Goal: Check status: Check status

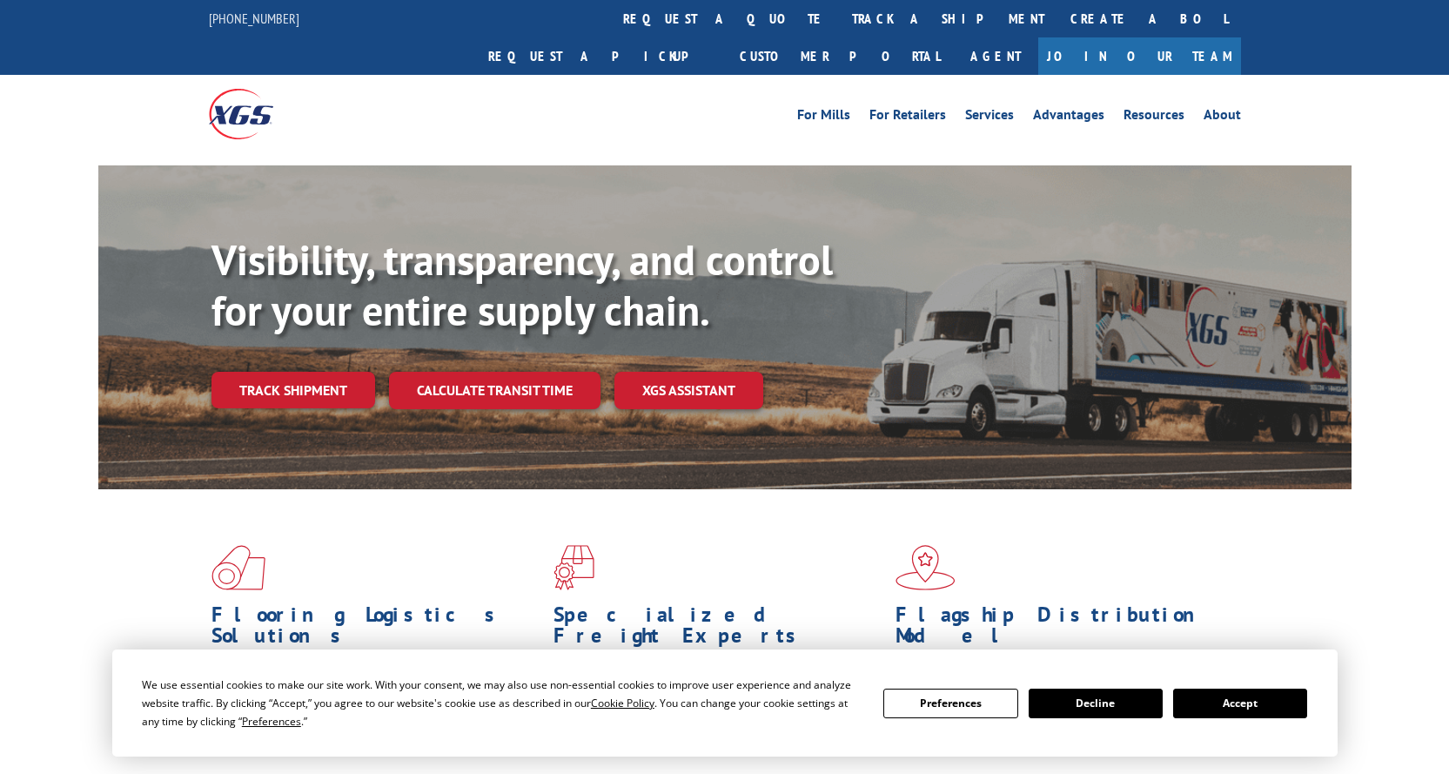
click at [273, 379] on div "Visibility, transparency, and control for your entire supply chain. Track shipm…" at bounding box center [782, 356] width 1140 height 243
click at [272, 372] on link "Track shipment" at bounding box center [294, 390] width 164 height 37
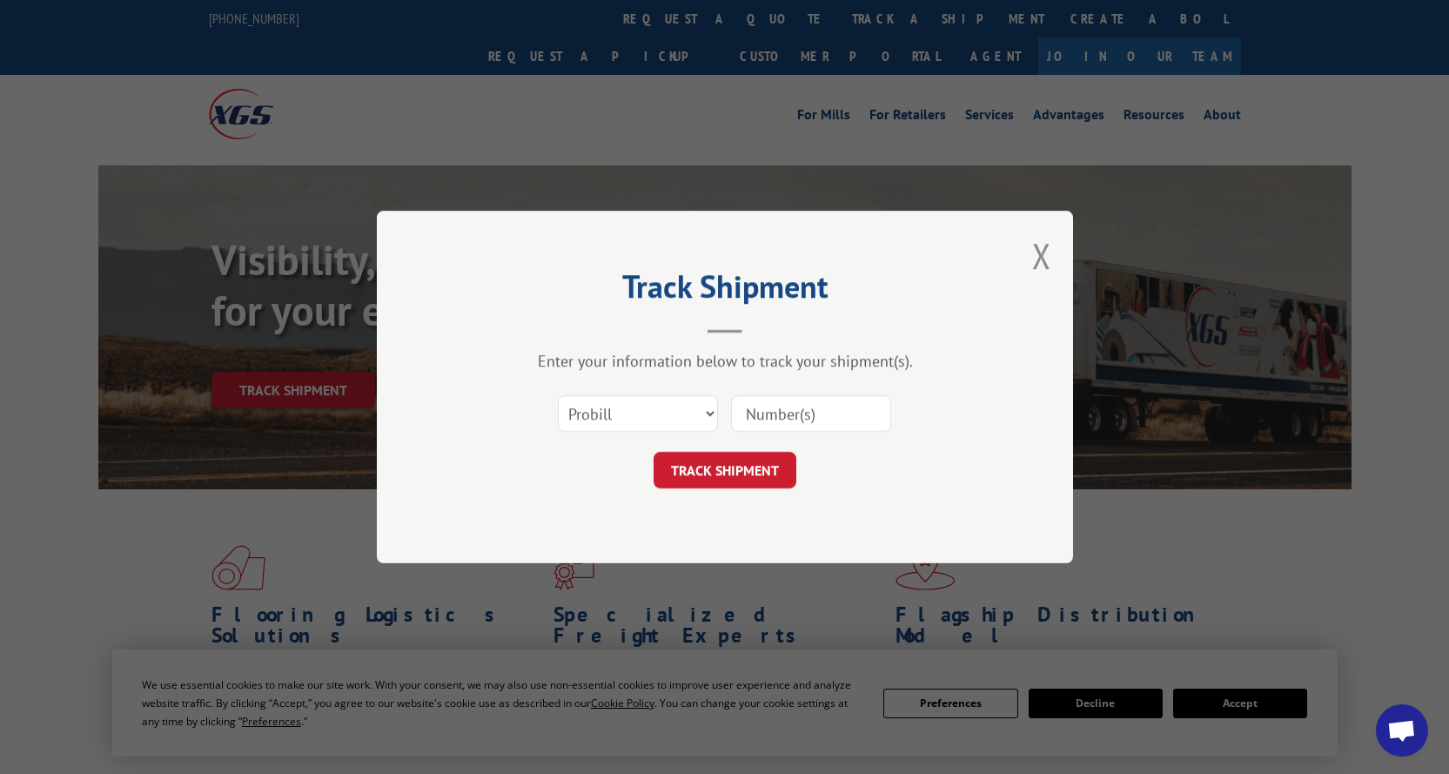
click at [792, 406] on input at bounding box center [811, 413] width 160 height 37
paste input "17001990"
type input "17001990"
click at [729, 465] on button "TRACK SHIPMENT" at bounding box center [725, 470] width 143 height 37
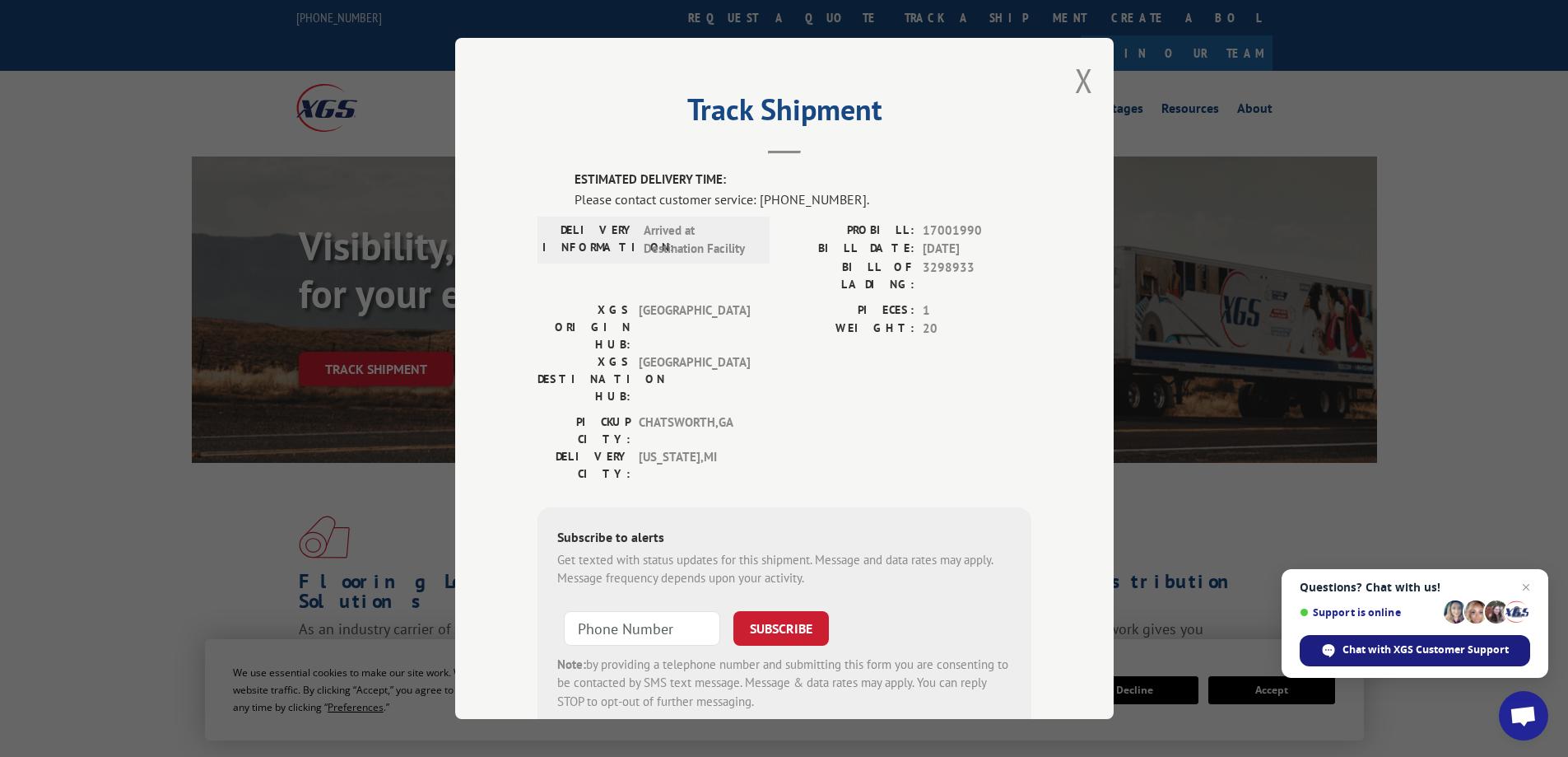
click at [1369, 658] on span "Chat with XGS Customer Support" at bounding box center [1415, 650] width 231 height 31
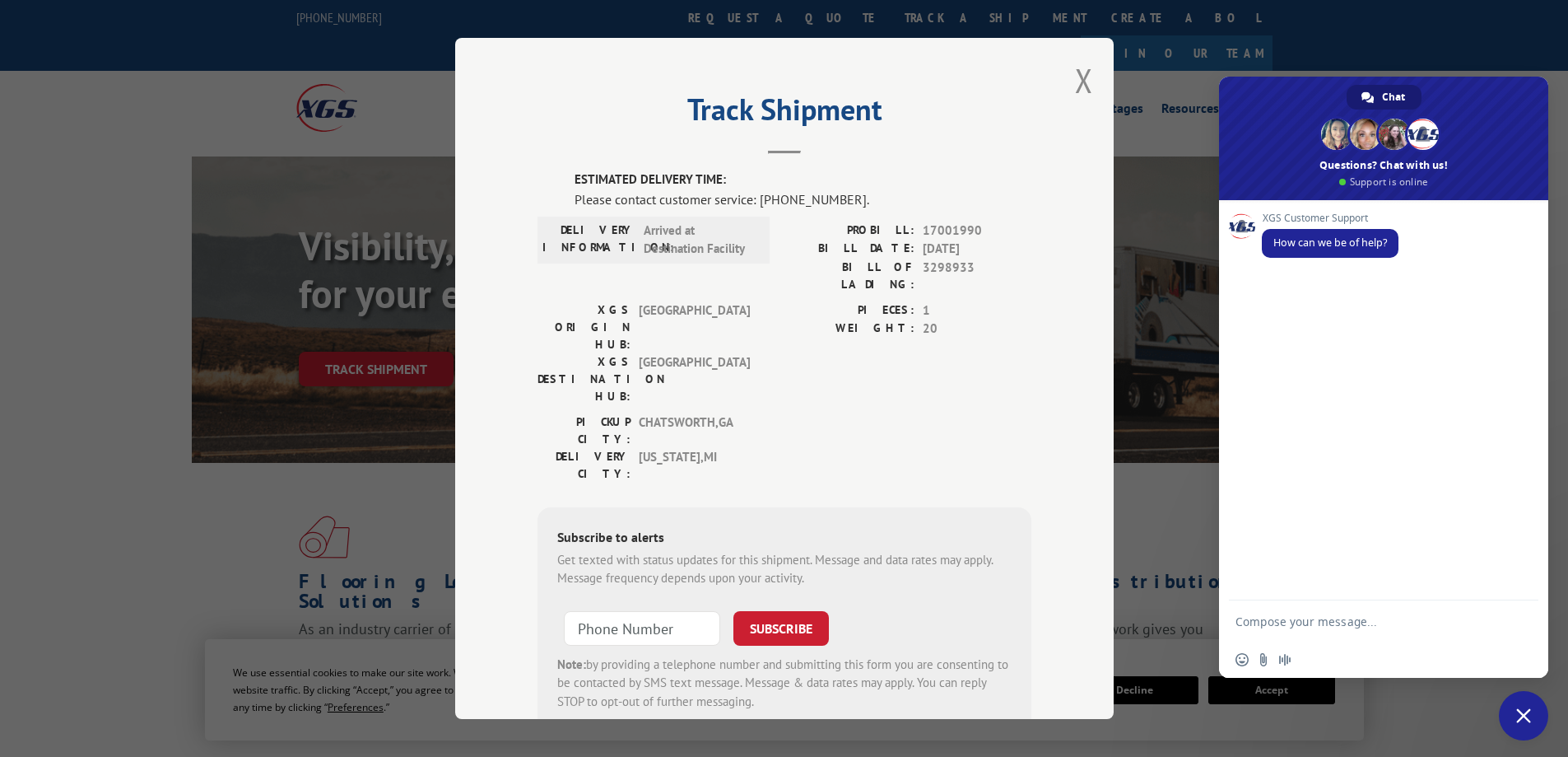
paste textarea "17001990"
type textarea "17001990"
click at [1369, 619] on span "Send" at bounding box center [1520, 621] width 12 height 12
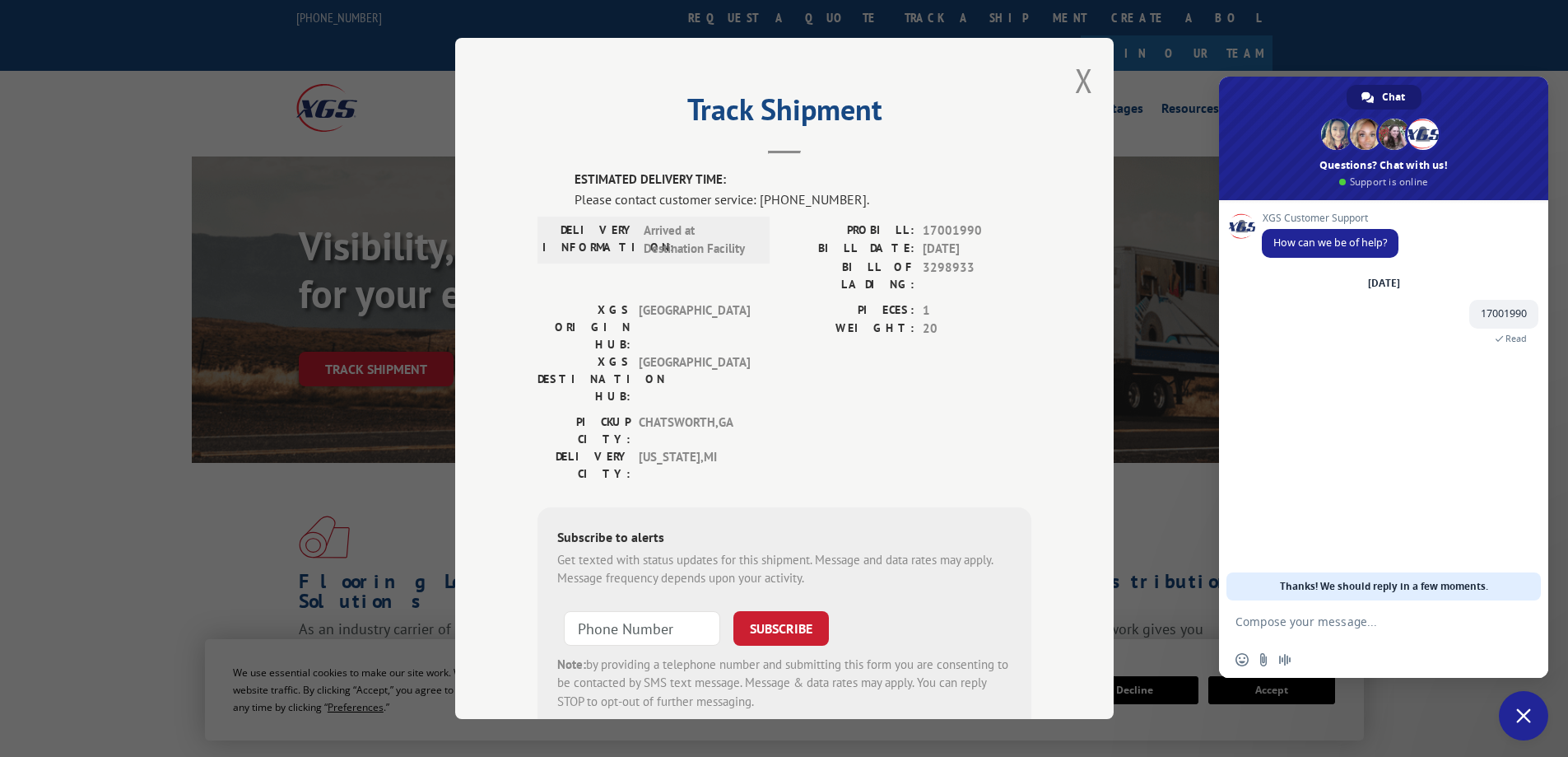
click at [1282, 625] on textarea "Compose your message..." at bounding box center [1367, 622] width 264 height 42
type textarea "status update, please"
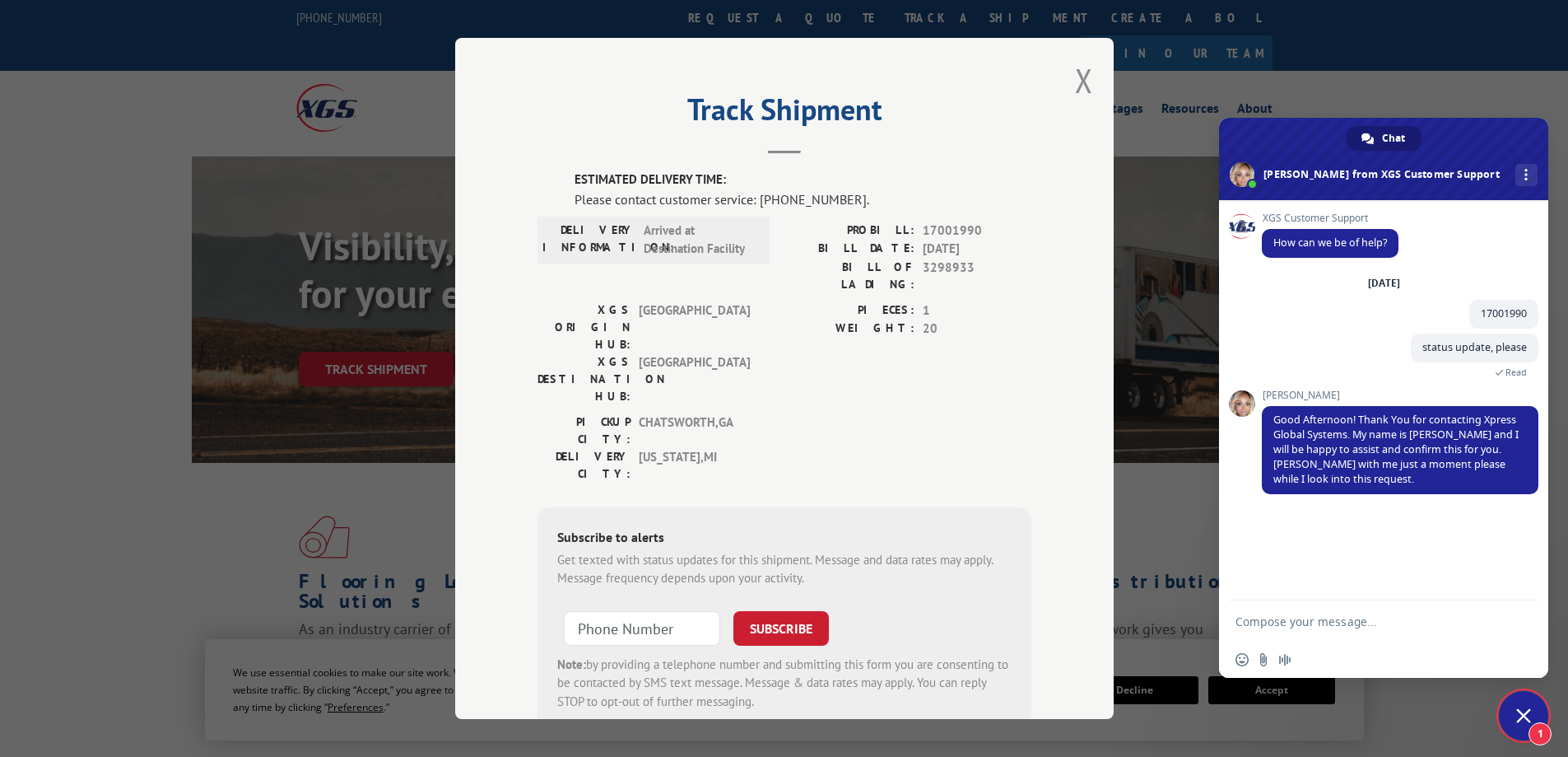
click at [1269, 632] on textarea "Compose your message..." at bounding box center [1367, 622] width 264 height 42
type textarea "Thank you!"
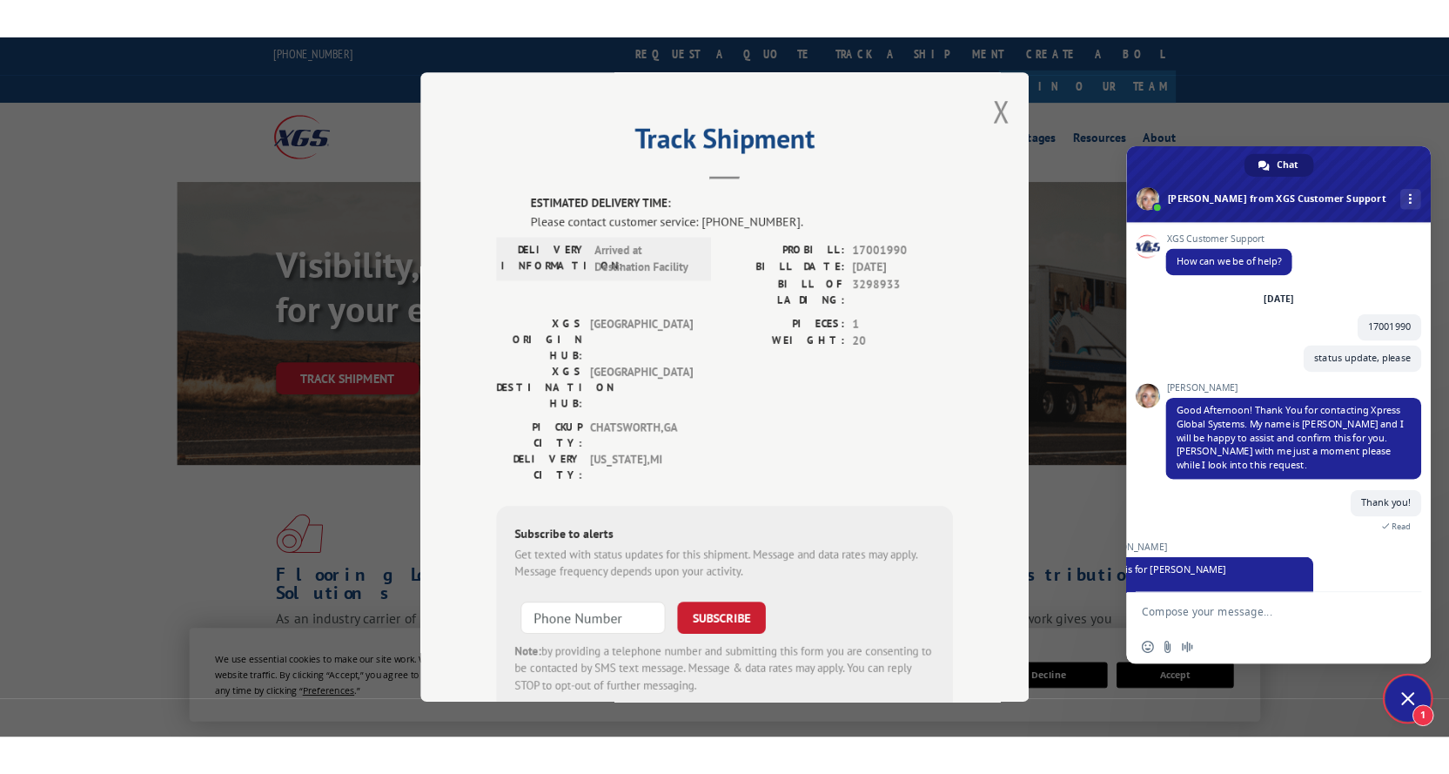
scroll to position [57, 0]
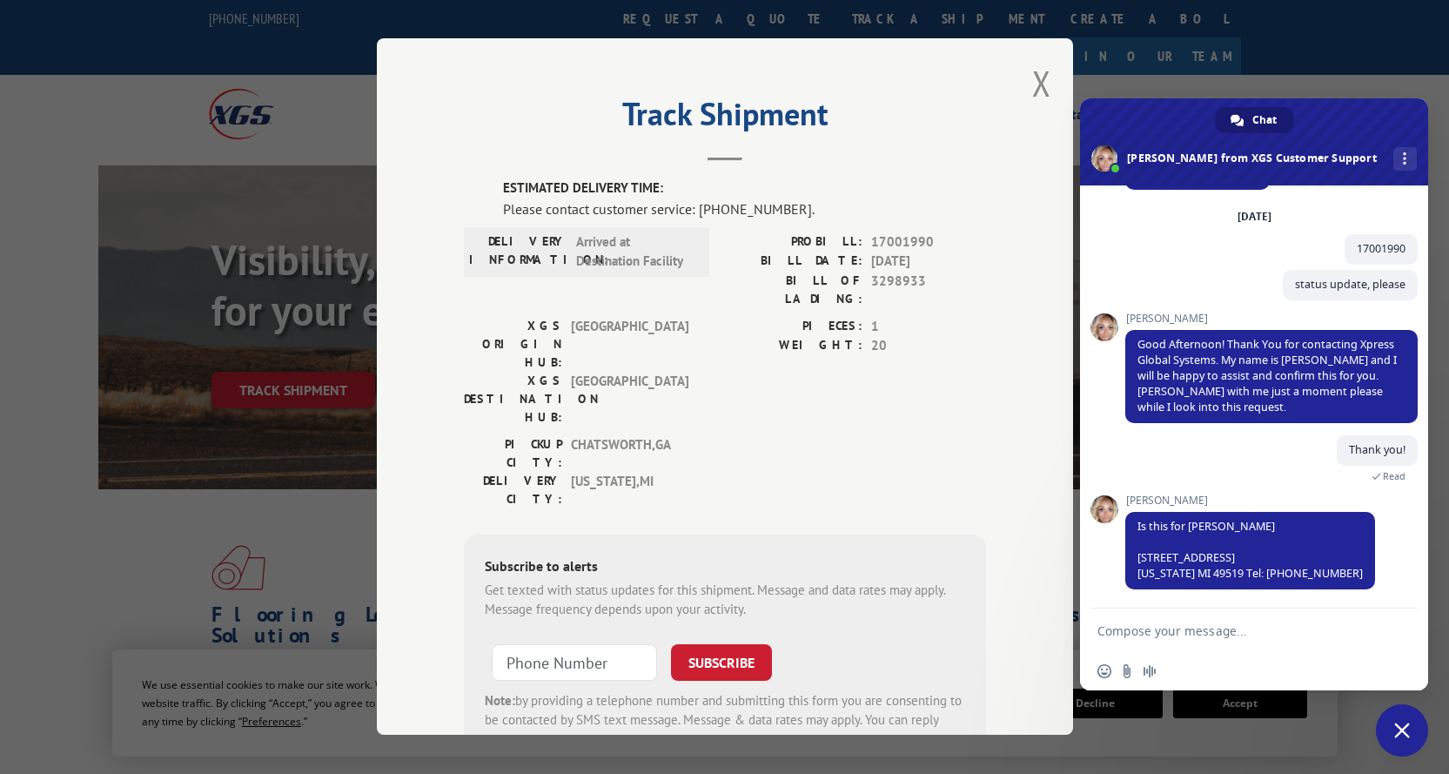
click at [1167, 651] on textarea "Compose your message..." at bounding box center [1237, 630] width 279 height 44
type textarea "YES that is correct"
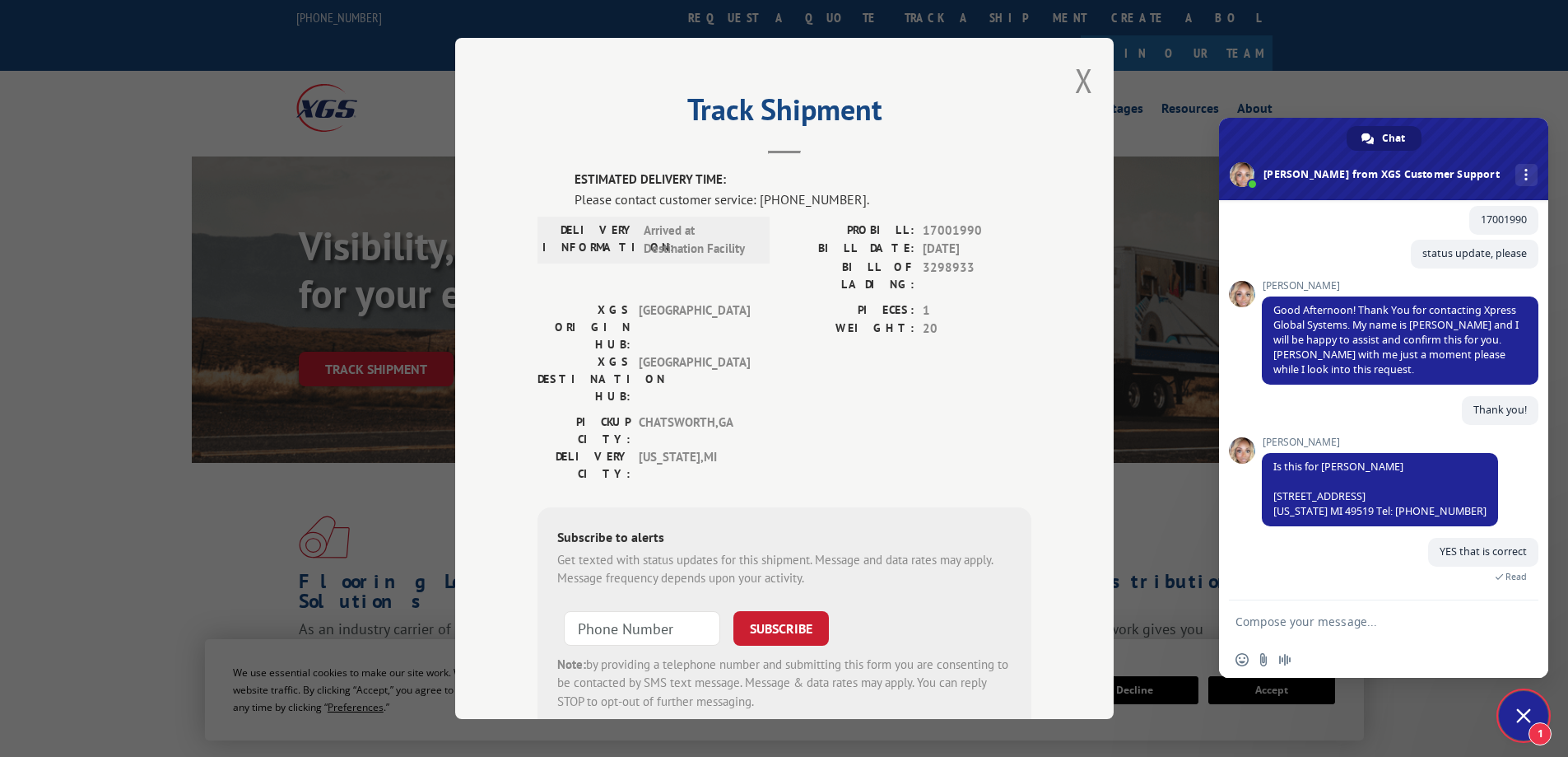
scroll to position [181, 0]
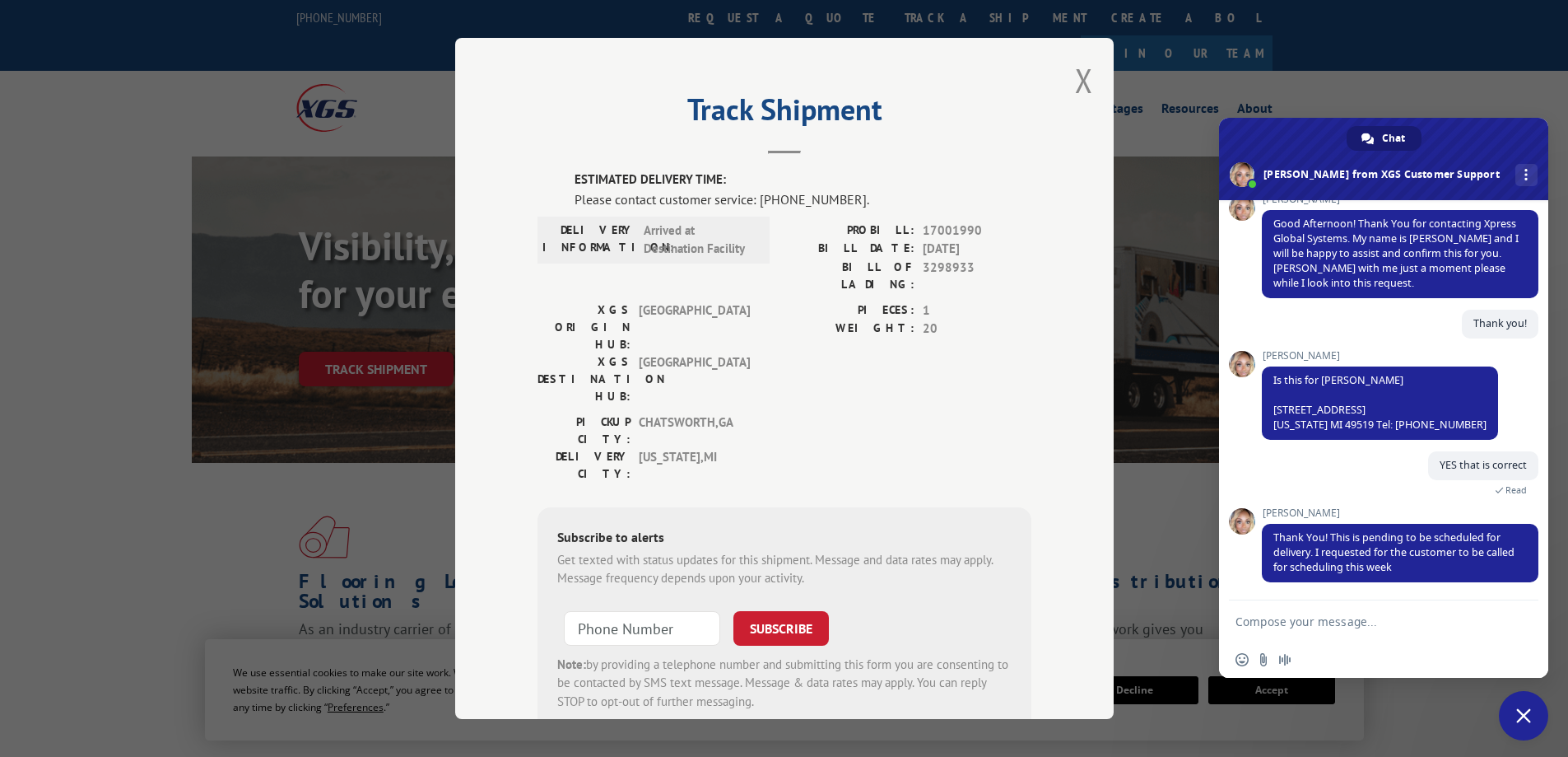
click at [1312, 633] on textarea "Compose your message..." at bounding box center [1367, 622] width 264 height 42
type textarea "thank you so much!!!"
click at [1369, 625] on span "Send" at bounding box center [1520, 621] width 12 height 12
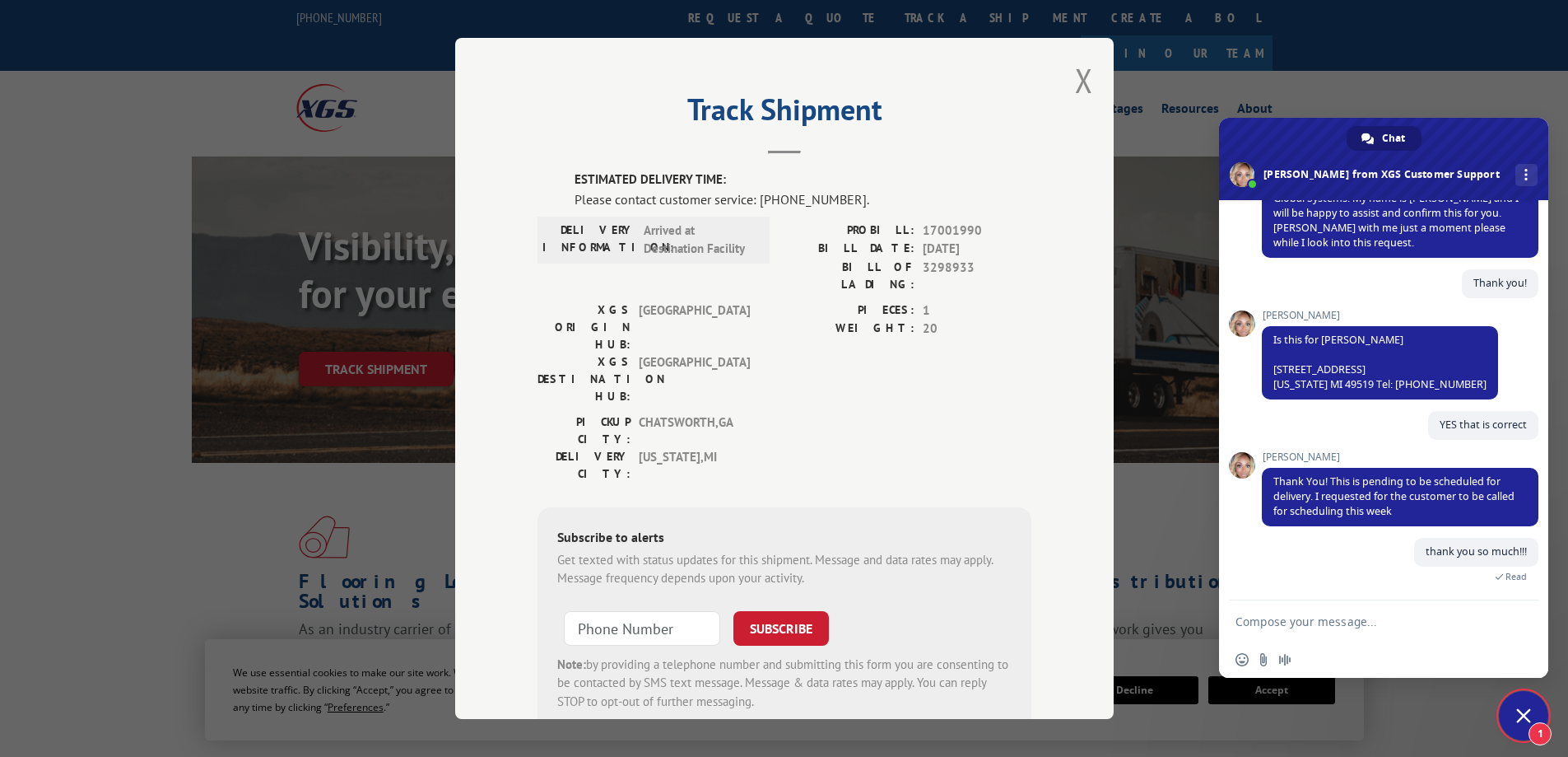
scroll to position [386, 0]
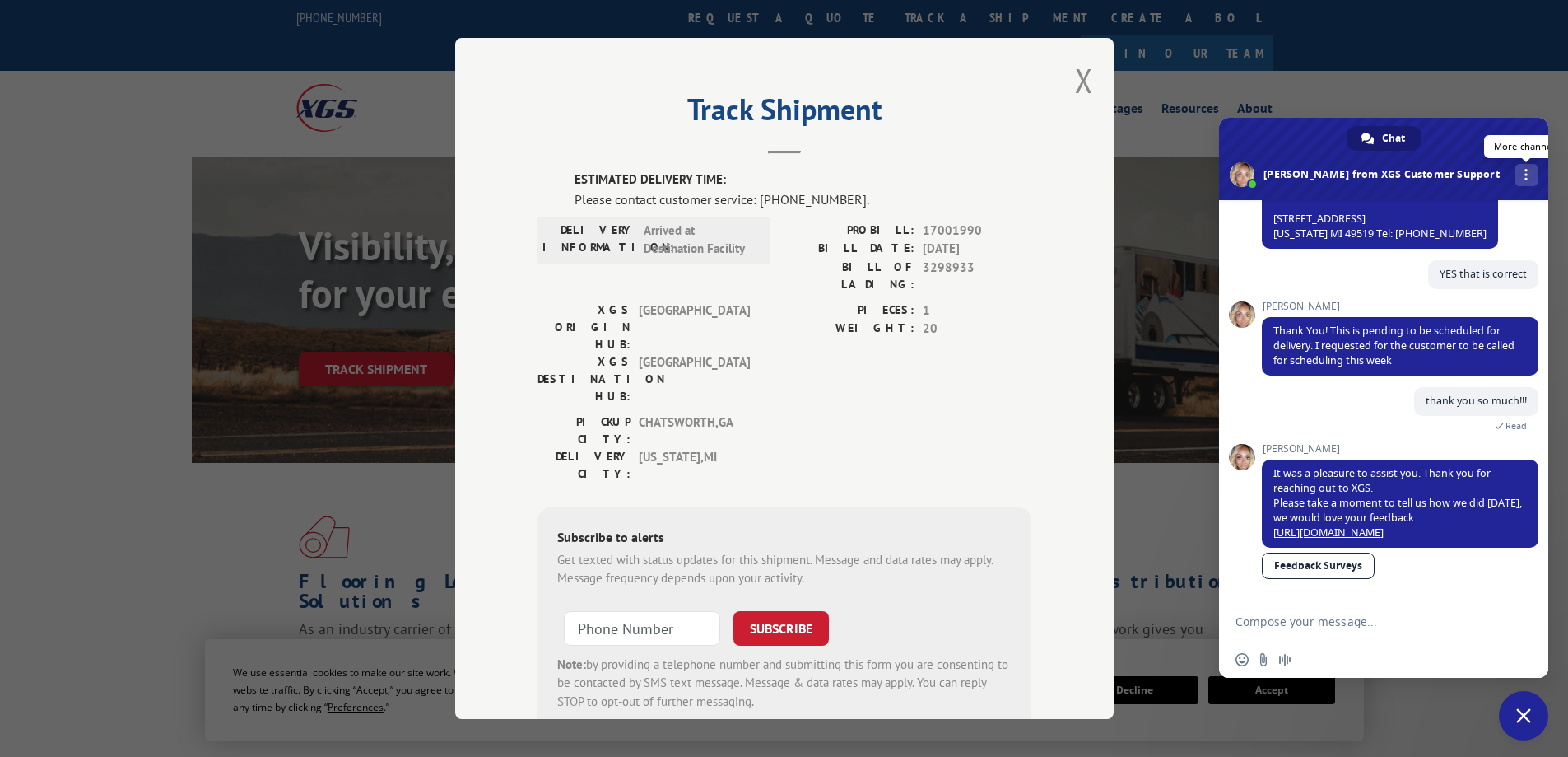
click at [1369, 173] on span at bounding box center [1525, 174] width 3 height 11
click at [1301, 567] on link "Feedback Surveys" at bounding box center [1317, 566] width 113 height 26
